Goal: Navigation & Orientation: Go to known website

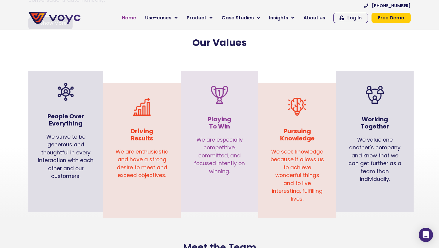
click at [136, 19] on span "Home" at bounding box center [129, 17] width 14 height 7
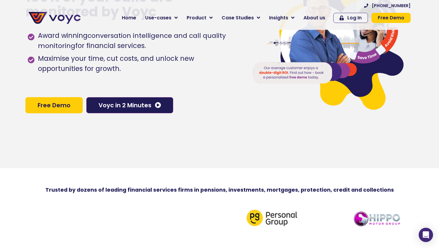
scroll to position [79, 0]
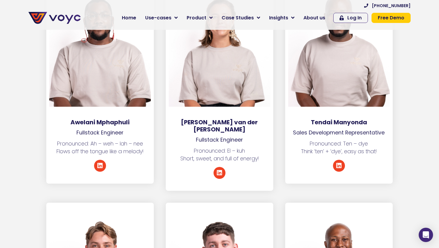
scroll to position [2002, 0]
